Goal: Information Seeking & Learning: Learn about a topic

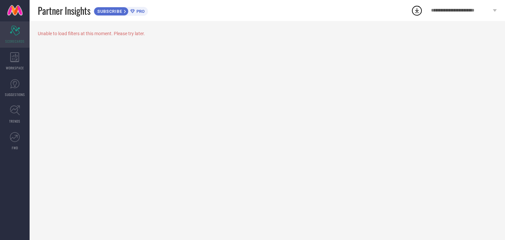
click at [17, 35] on icon "Scorecard" at bounding box center [15, 31] width 10 height 10
click at [17, 58] on icon at bounding box center [14, 57] width 9 height 10
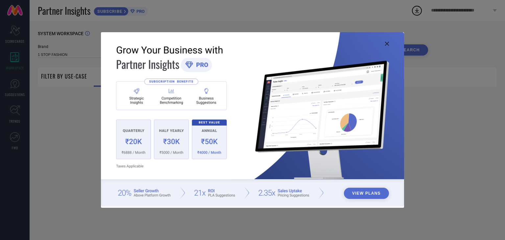
type input "1 STOP FASHION"
type input "All"
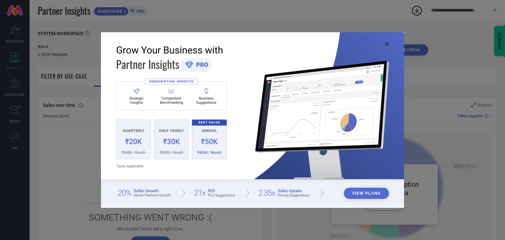
click at [372, 192] on button "View Plans" at bounding box center [366, 193] width 45 height 11
click at [386, 45] on icon at bounding box center [387, 44] width 4 height 4
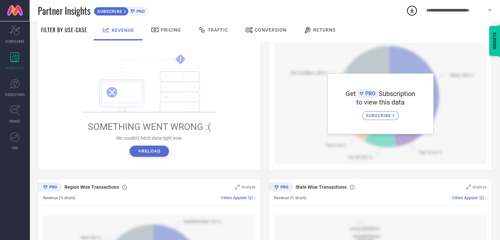
scroll to position [132, 0]
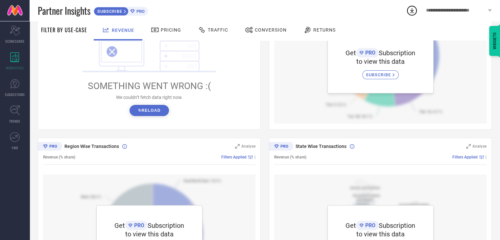
click at [151, 109] on button "↻ Reload" at bounding box center [149, 110] width 39 height 11
click at [160, 112] on button "↻ Reload" at bounding box center [149, 110] width 39 height 11
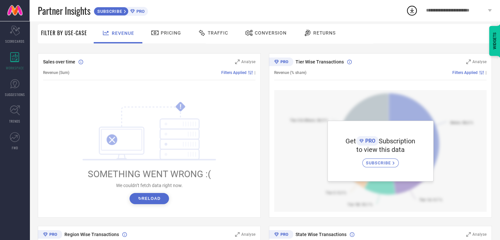
scroll to position [39, 0]
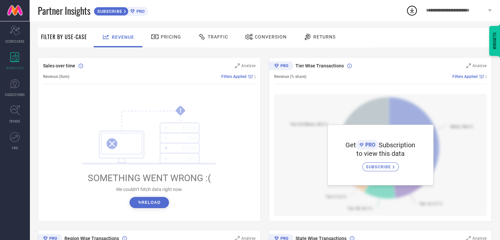
click at [168, 34] on div "Pricing" at bounding box center [166, 36] width 34 height 11
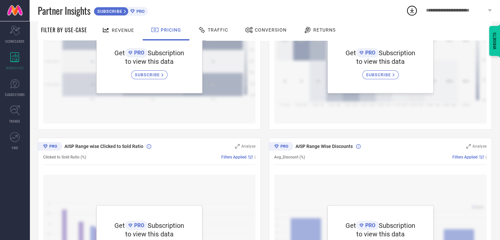
scroll to position [0, 0]
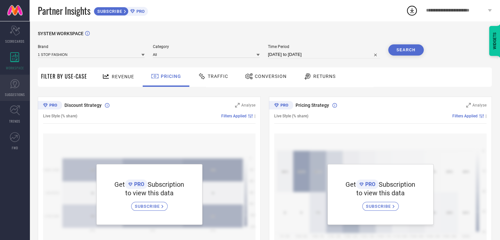
click at [15, 87] on icon at bounding box center [14, 83] width 9 height 9
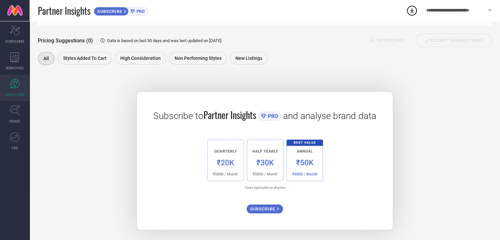
scroll to position [84, 0]
click at [429, 108] on div "Subscribe to Partner Insights PRO and analyse brand data SUBSCRIBE" at bounding box center [265, 152] width 454 height 155
click at [39, 58] on div "All" at bounding box center [46, 58] width 17 height 13
click at [6, 32] on div "Scorecard SCORECARDS" at bounding box center [15, 34] width 30 height 26
